Goal: Check status: Check status

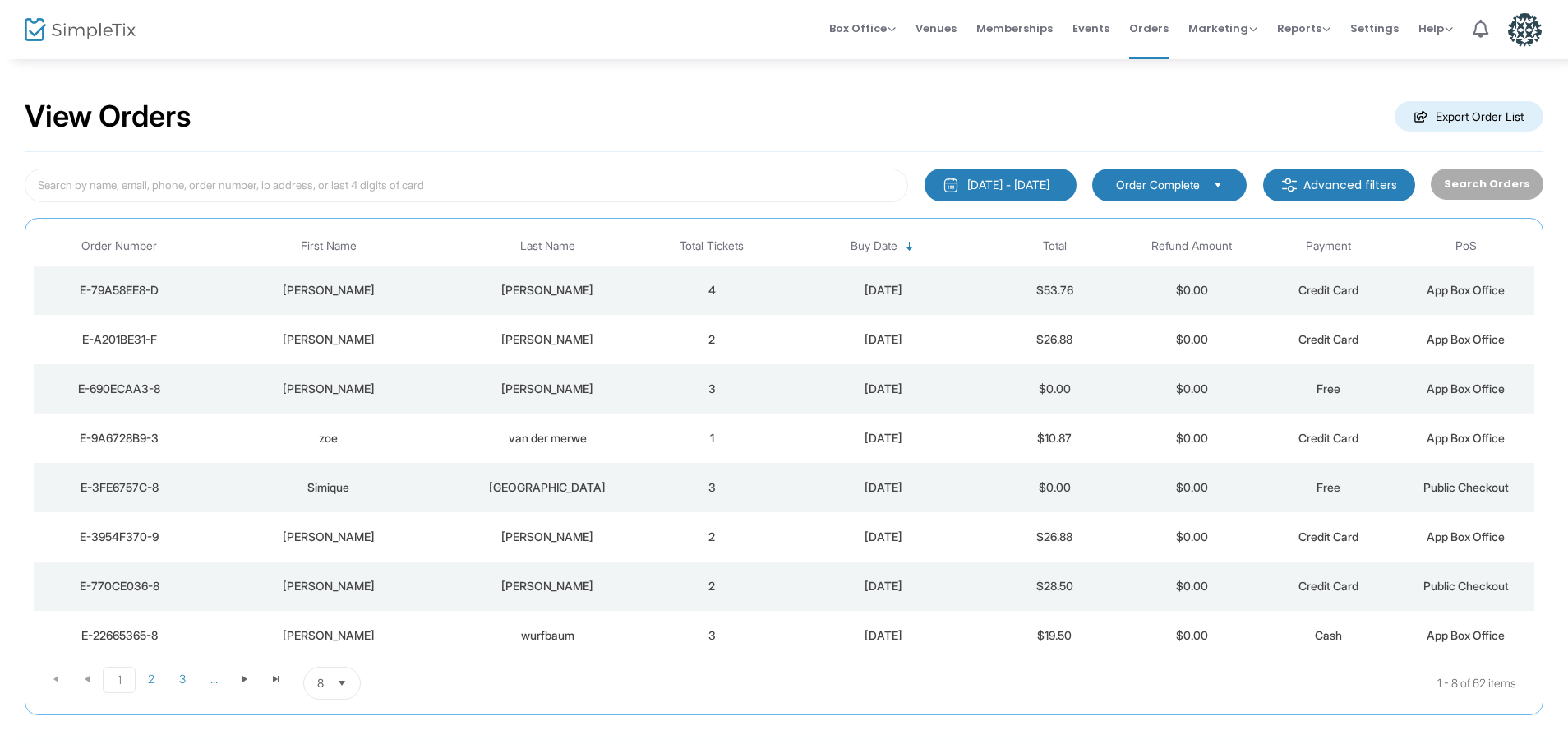
click at [1178, 173] on kendo-dropdownlist "Order Complete" at bounding box center [1169, 184] width 154 height 33
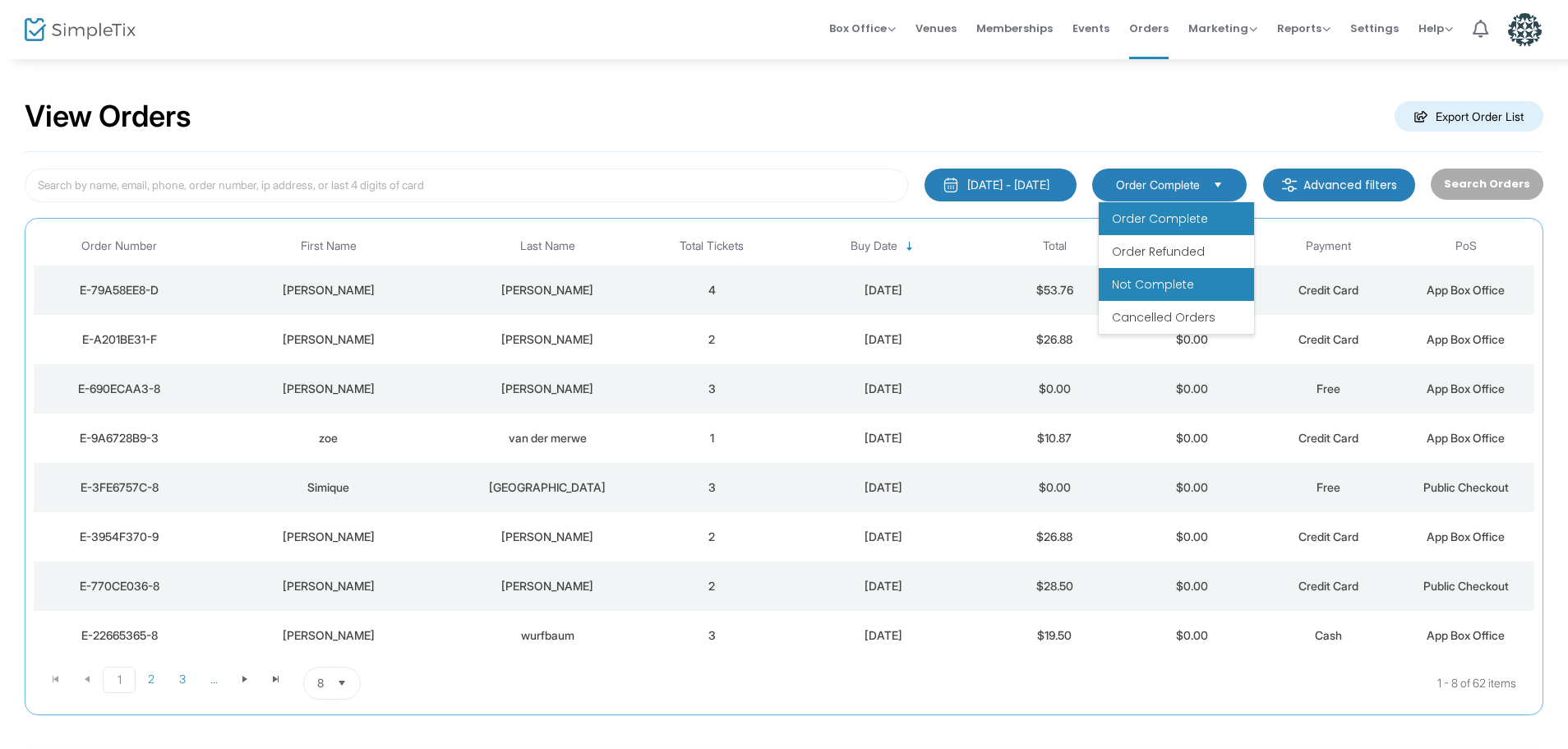
click at [1175, 269] on li "Not Complete" at bounding box center [1176, 284] width 155 height 33
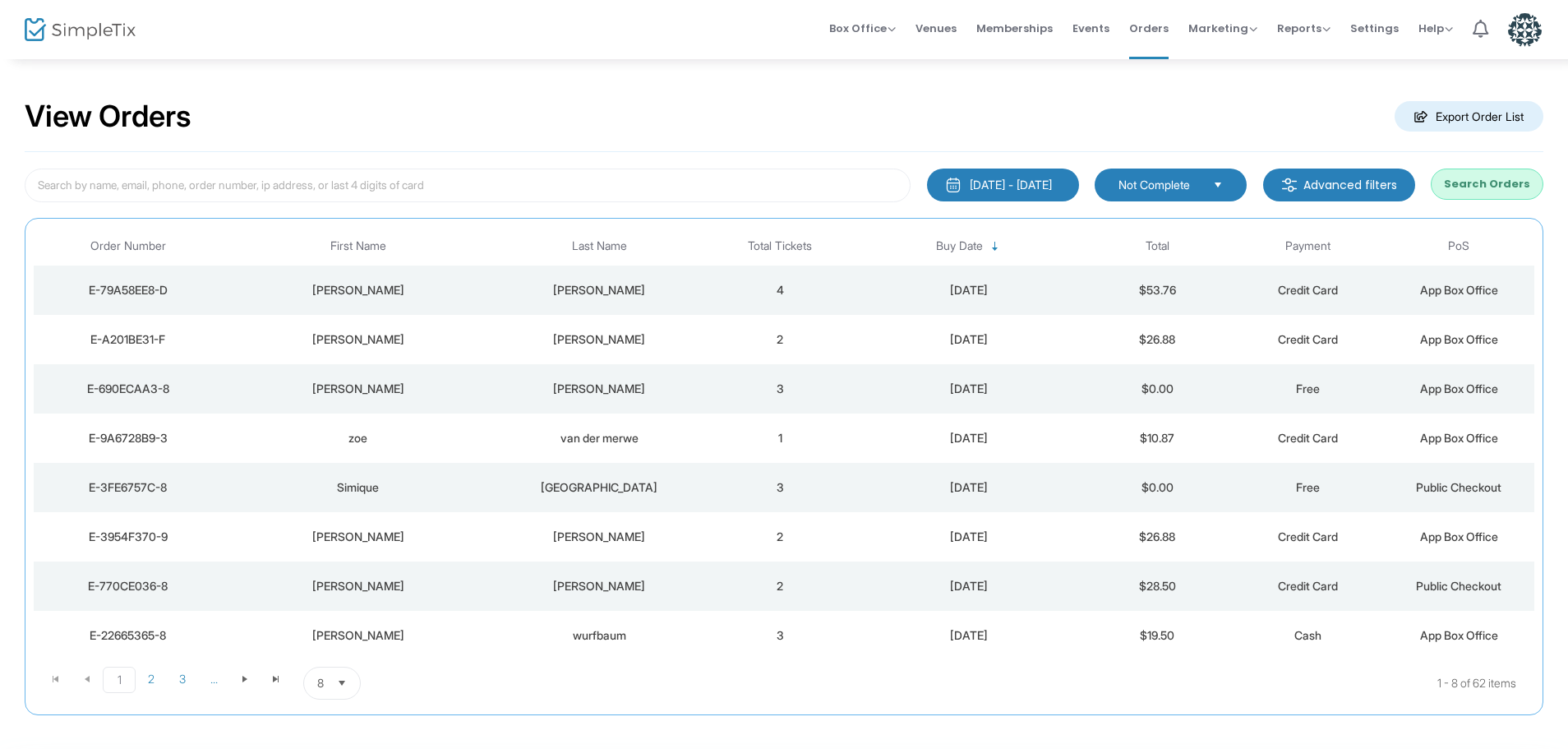
click at [1466, 180] on button "Search Orders" at bounding box center [1487, 184] width 113 height 32
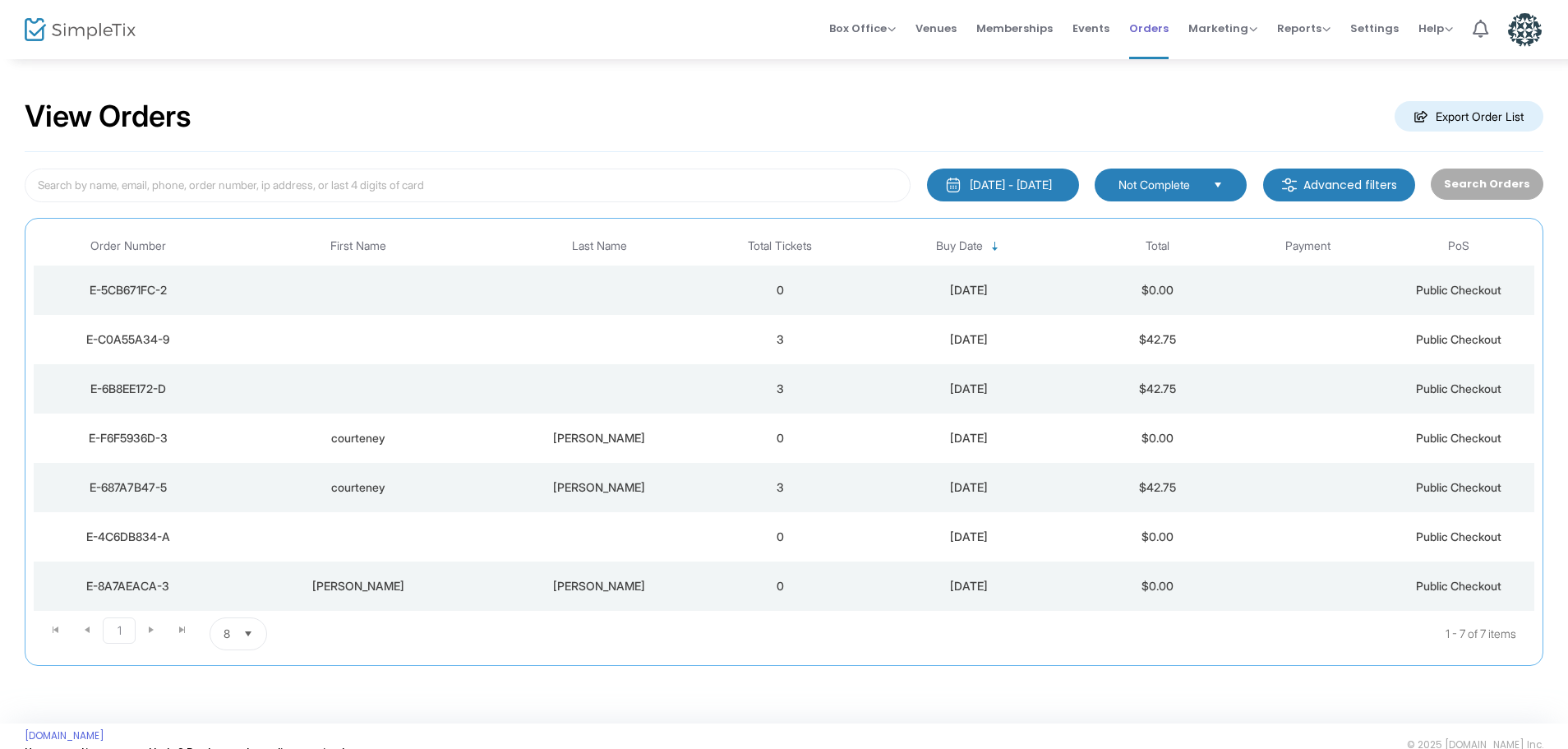
click at [1140, 32] on span "Orders" at bounding box center [1149, 28] width 40 height 42
click at [1135, 26] on span "Orders" at bounding box center [1149, 28] width 40 height 42
click at [1166, 188] on span "Not Complete" at bounding box center [1159, 185] width 81 height 17
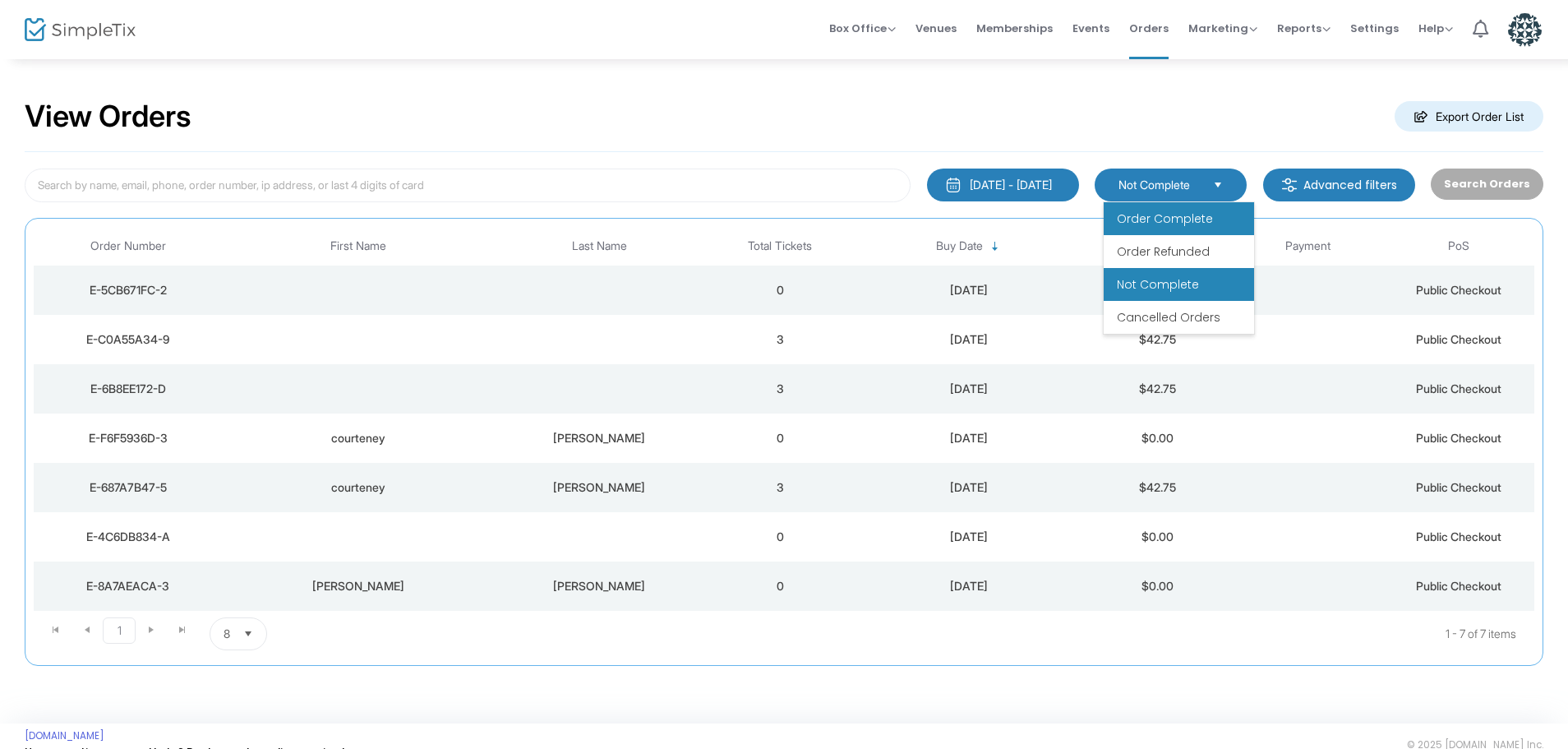
click at [1159, 217] on span "Order Complete" at bounding box center [1164, 218] width 96 height 17
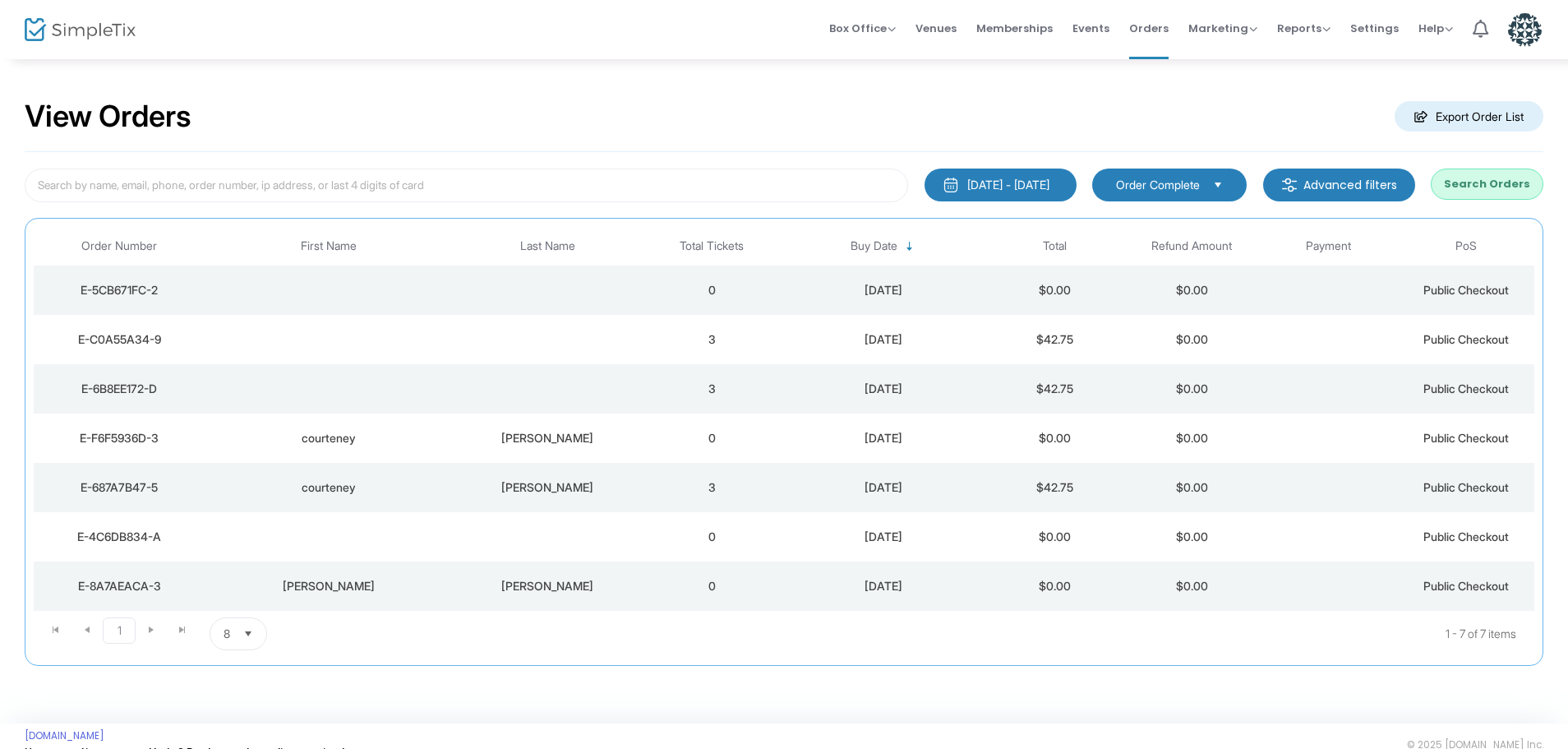
click at [1493, 198] on button "Search Orders" at bounding box center [1487, 184] width 113 height 32
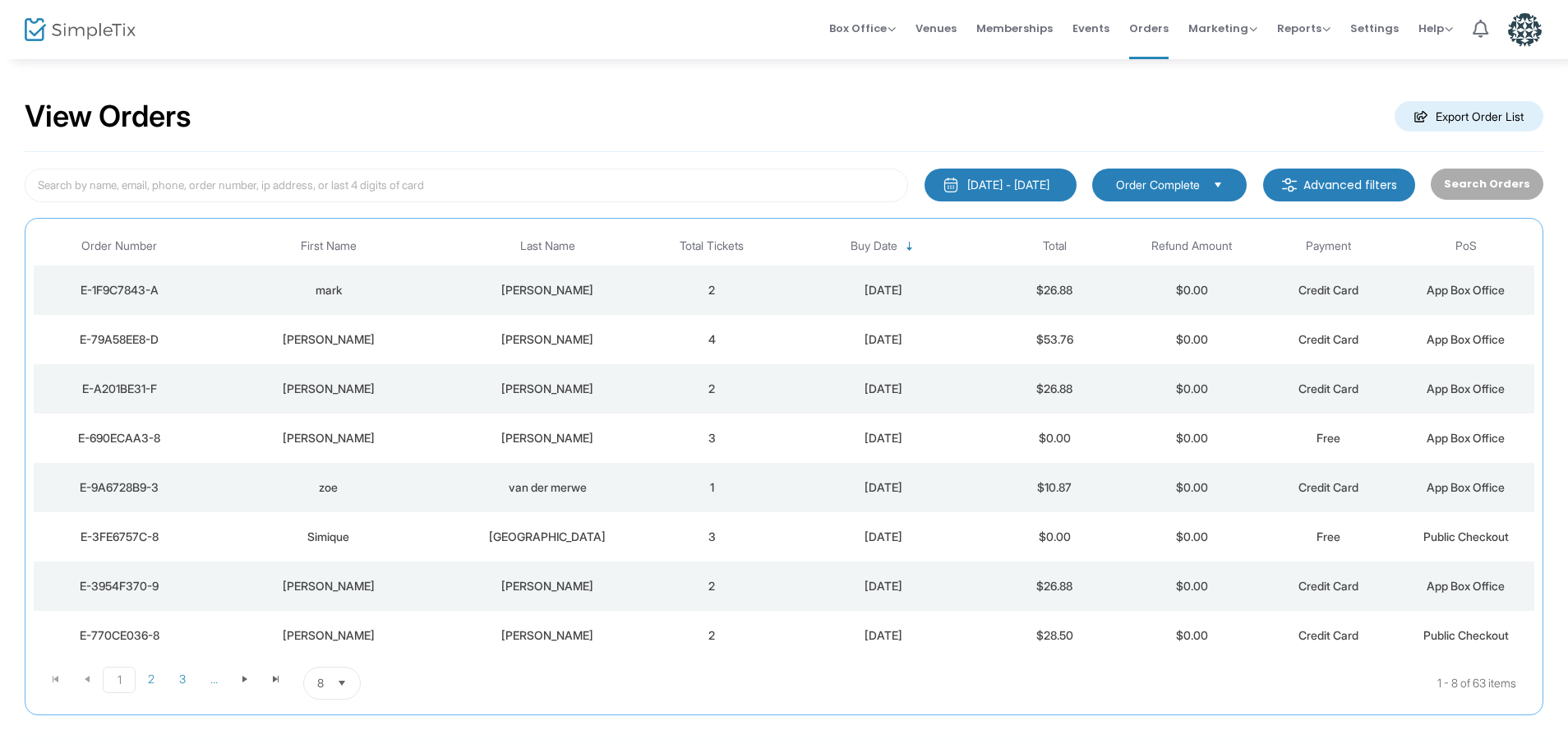
click at [530, 287] on div "sanders" at bounding box center [547, 290] width 183 height 17
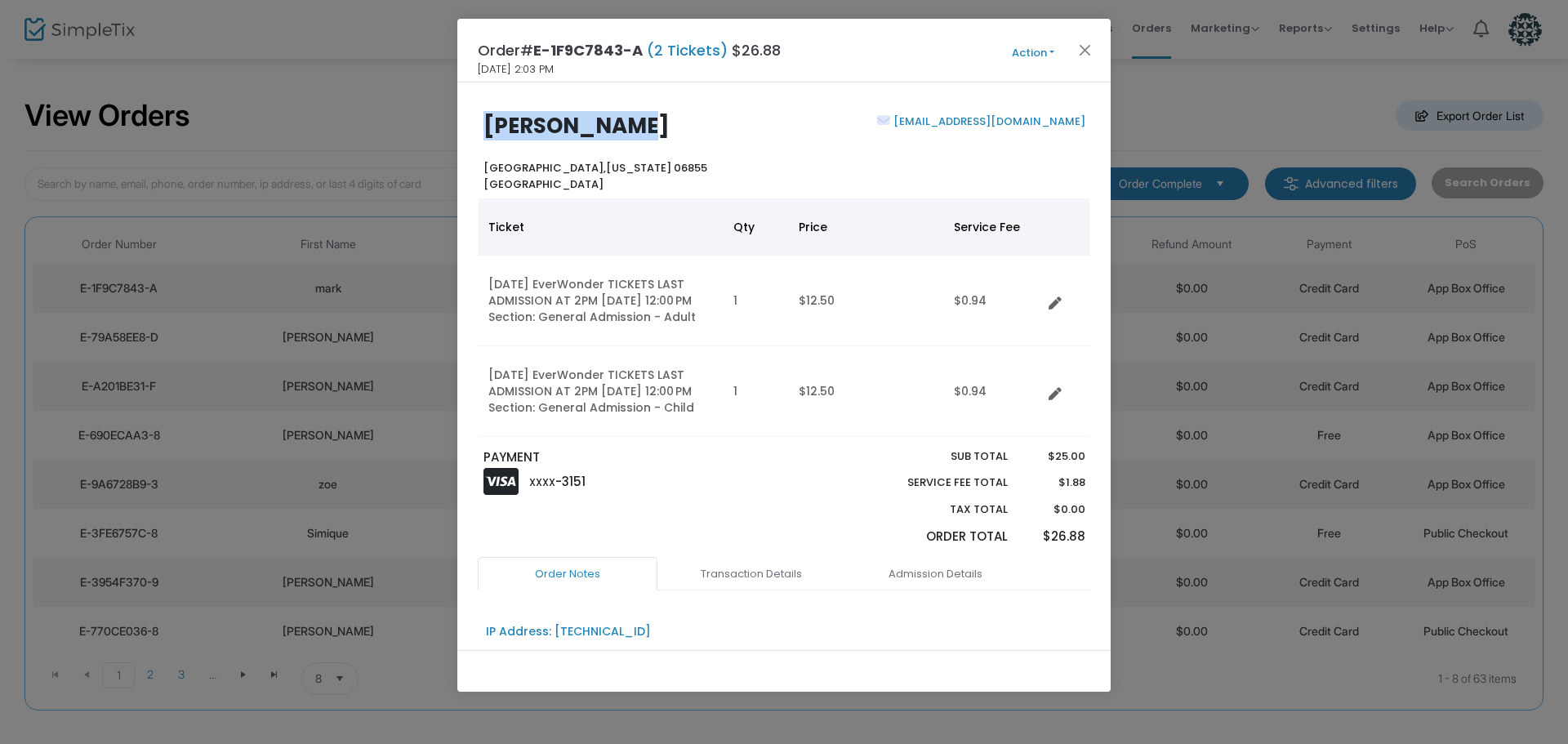
drag, startPoint x: 660, startPoint y: 121, endPoint x: 449, endPoint y: 129, distance: 211.2
click at [449, 129] on body "Processing... please wait Box Office Sell Tickets Bookings Sell Season Pass Ven…" at bounding box center [784, 372] width 1568 height 744
copy b "mark sanders"
